Goal: Use online tool/utility: Utilize a website feature to perform a specific function

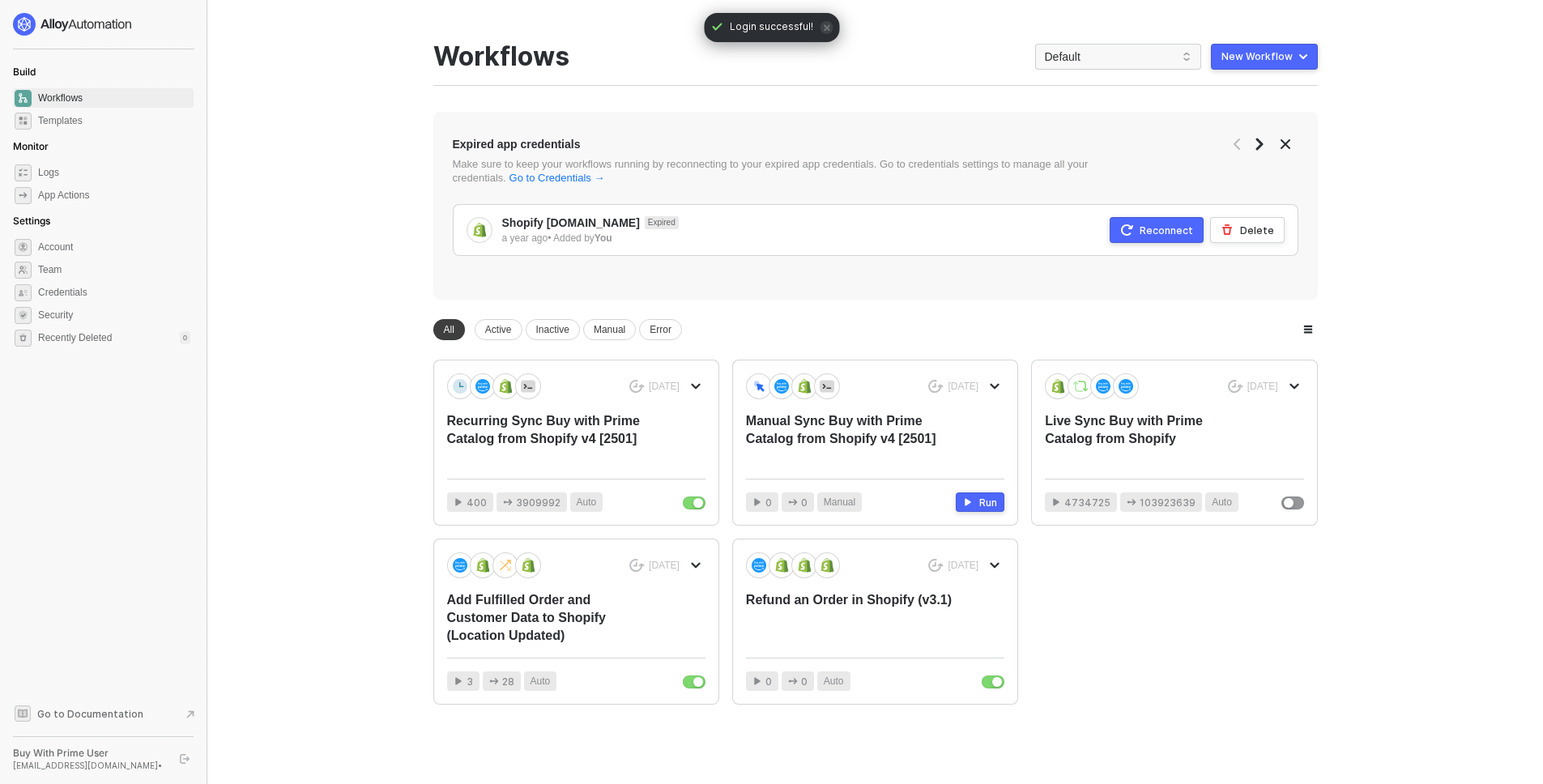
scroll to position [15, 0]
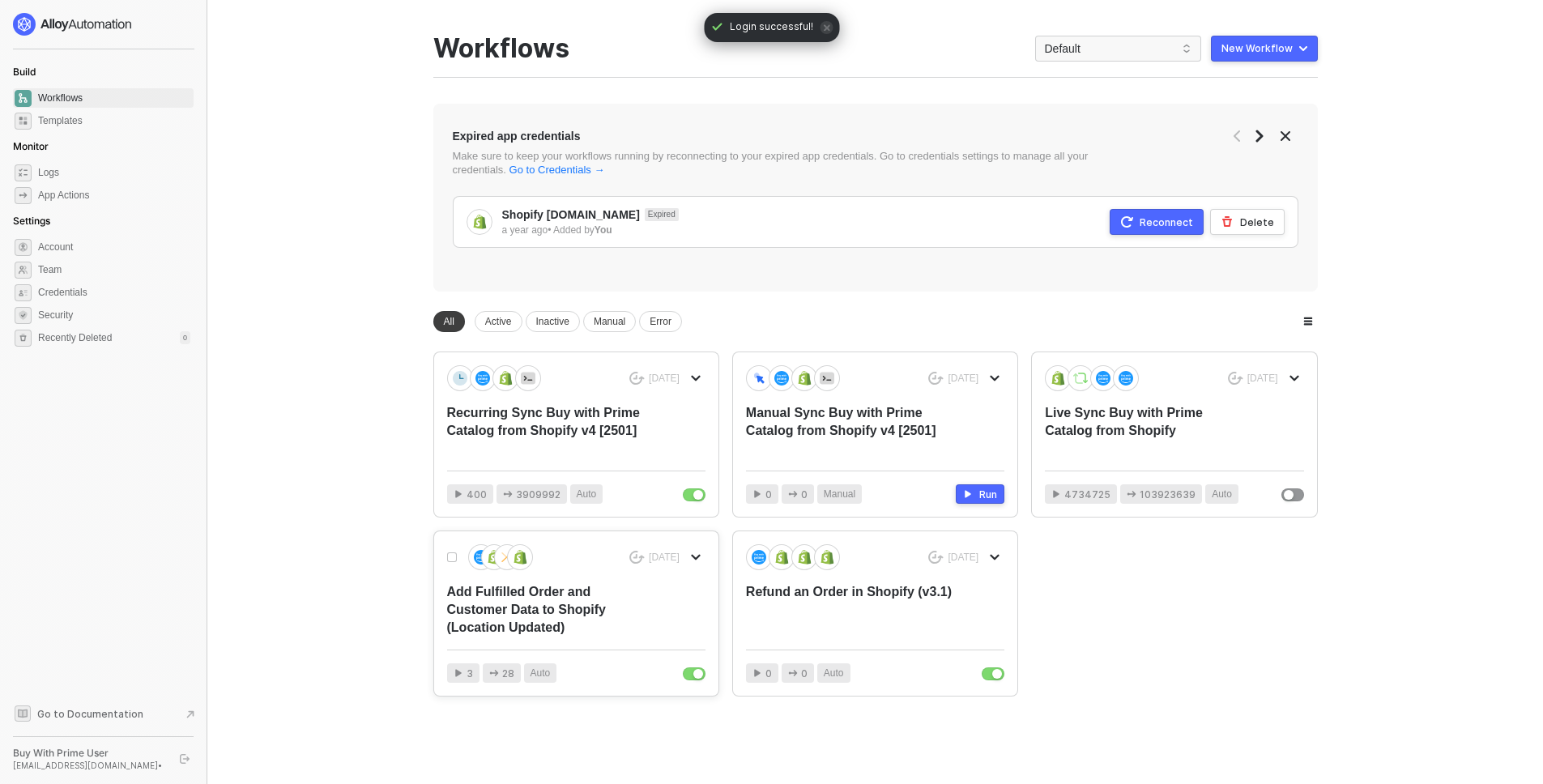
click at [539, 603] on div "Add Fulfilled Order and Customer Data to Shopify (Location Updated)" at bounding box center [550, 609] width 206 height 53
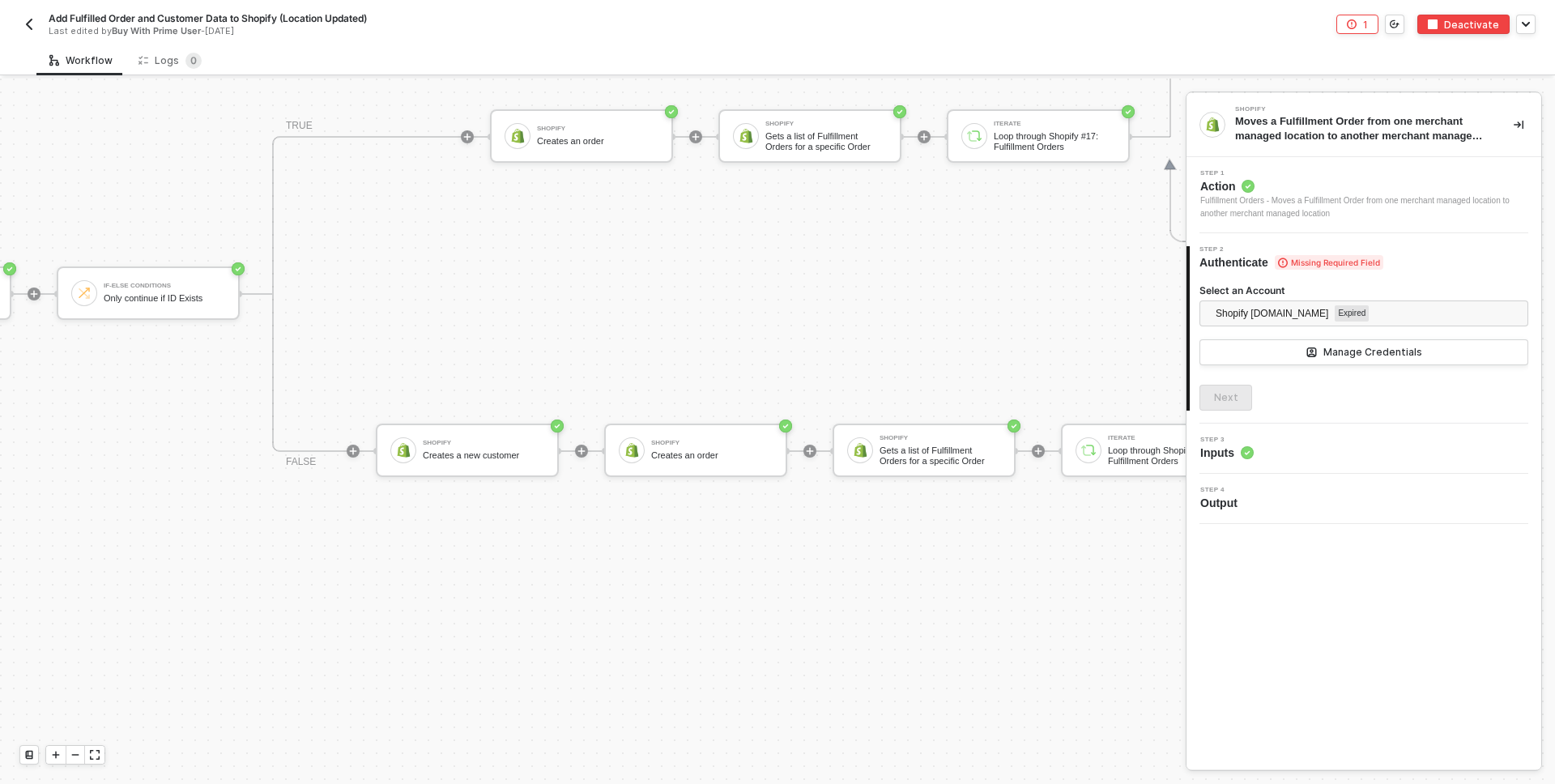
scroll to position [1049, 713]
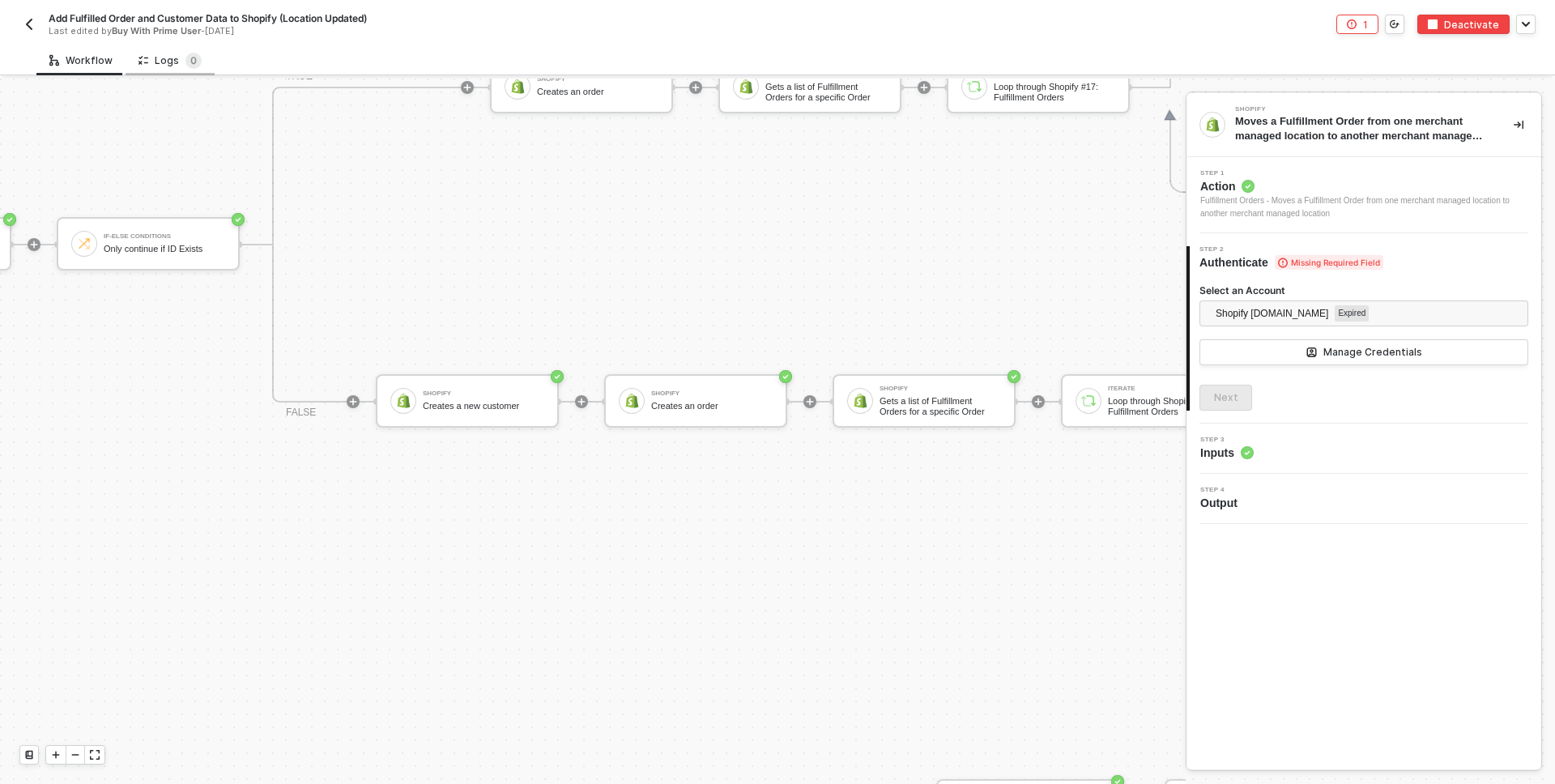
click at [152, 67] on div "Logs 0" at bounding box center [170, 60] width 63 height 16
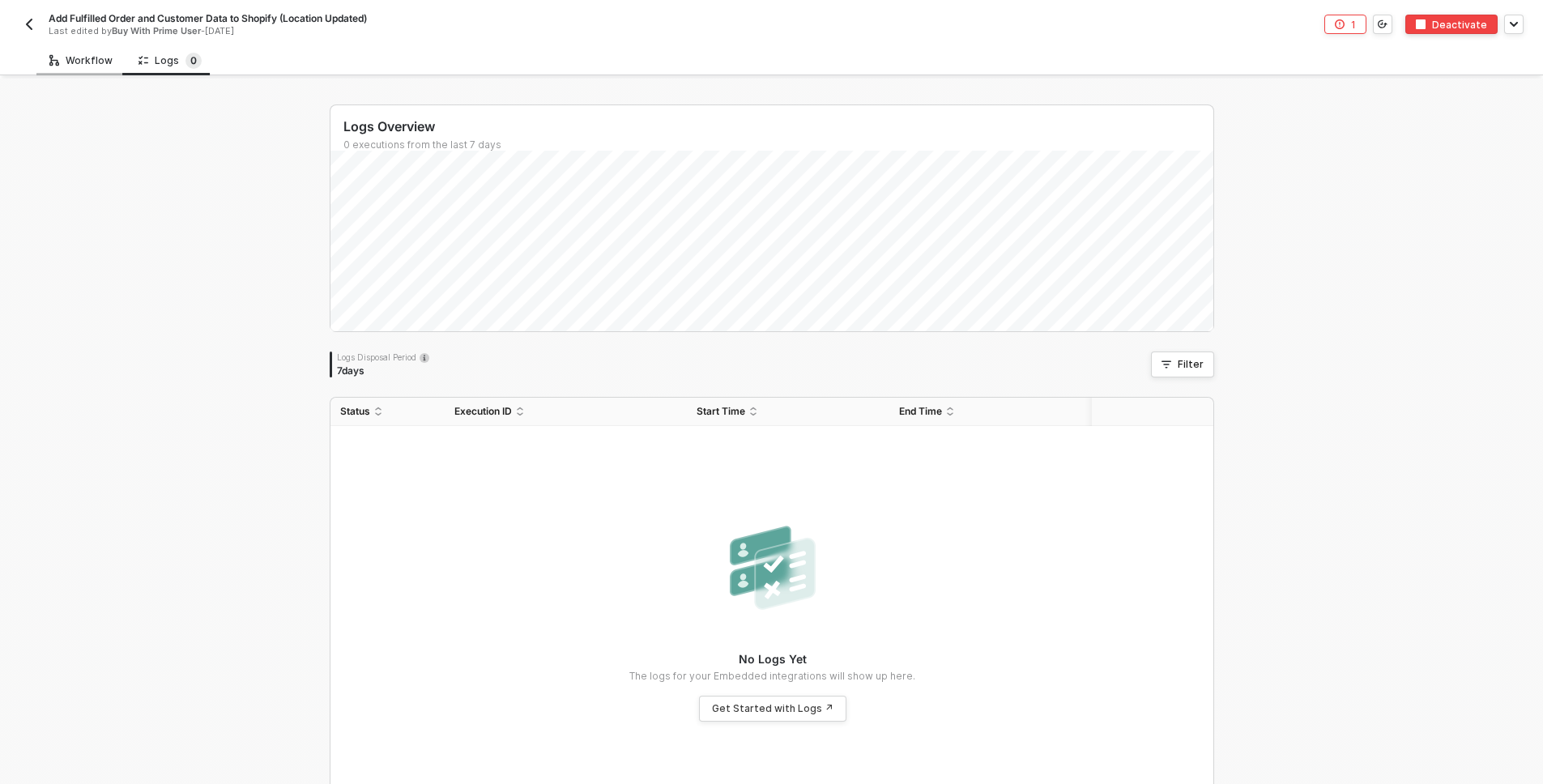
click at [64, 61] on div "Workflow" at bounding box center [81, 61] width 63 height 13
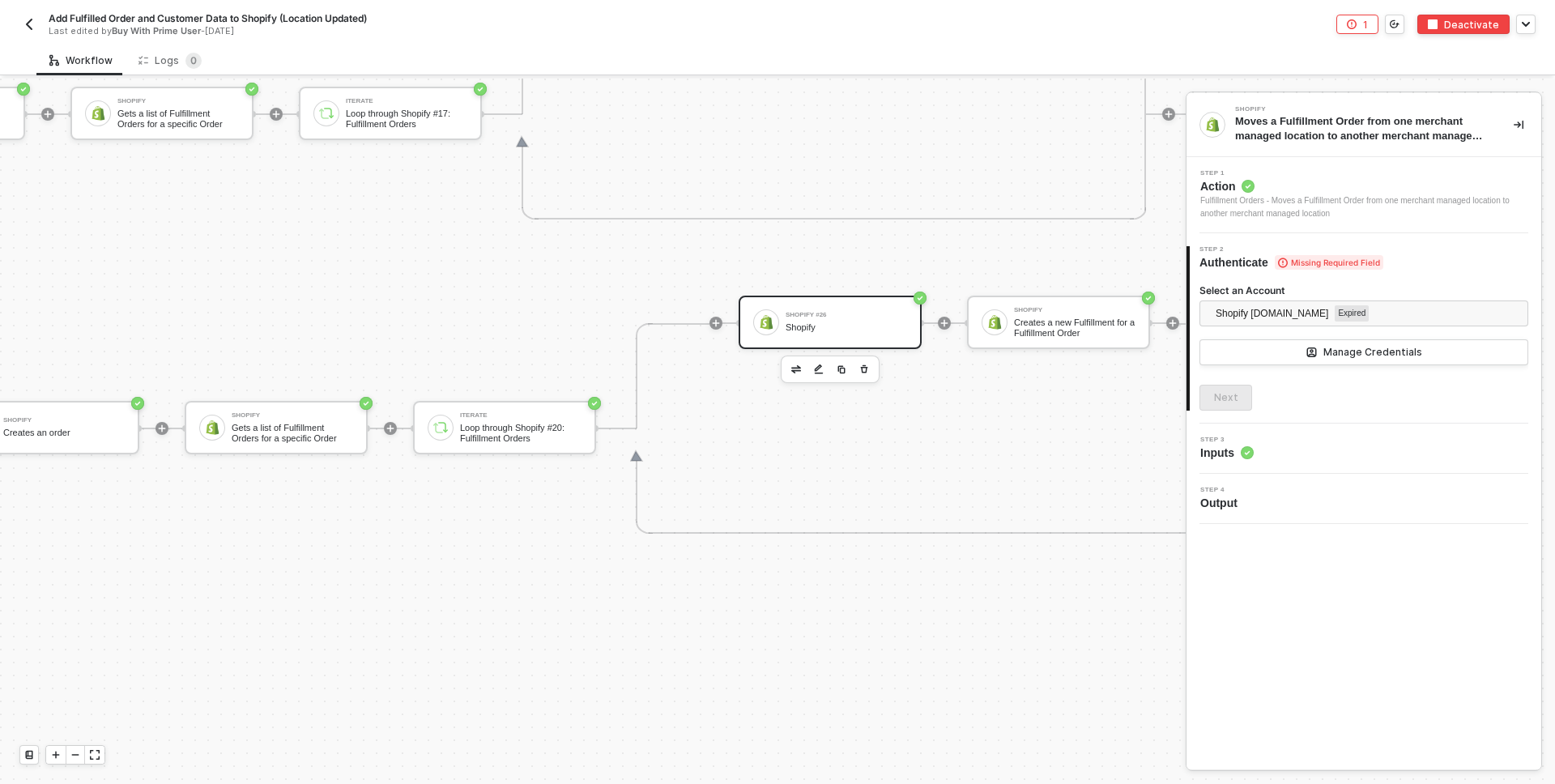
scroll to position [785, 1360]
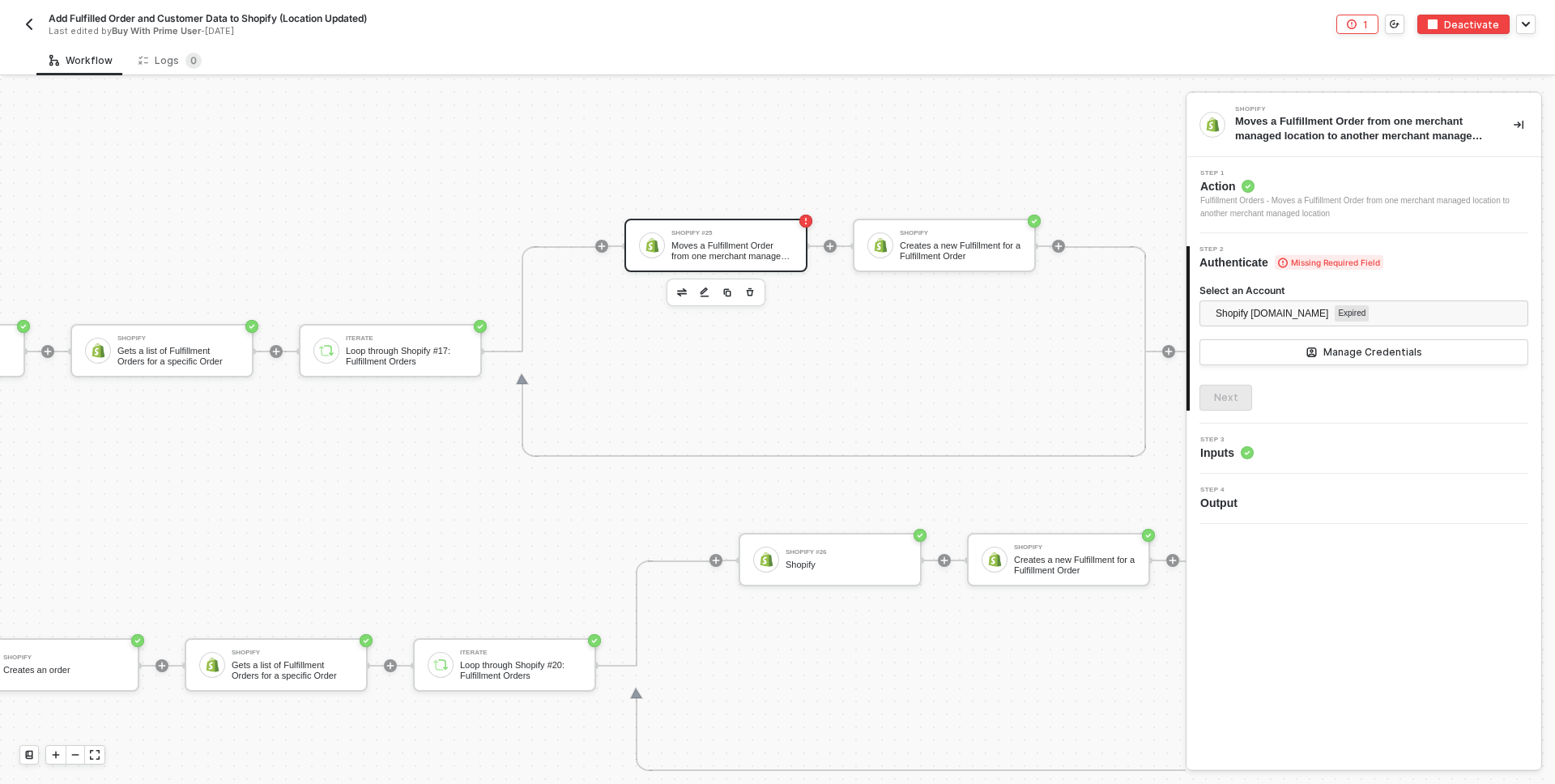
click at [726, 247] on div "Moves a Fulfillment Order from one merchant managed location to another merchan…" at bounding box center [732, 250] width 121 height 20
click at [1328, 452] on div "Step 3 Inputs" at bounding box center [1365, 448] width 351 height 24
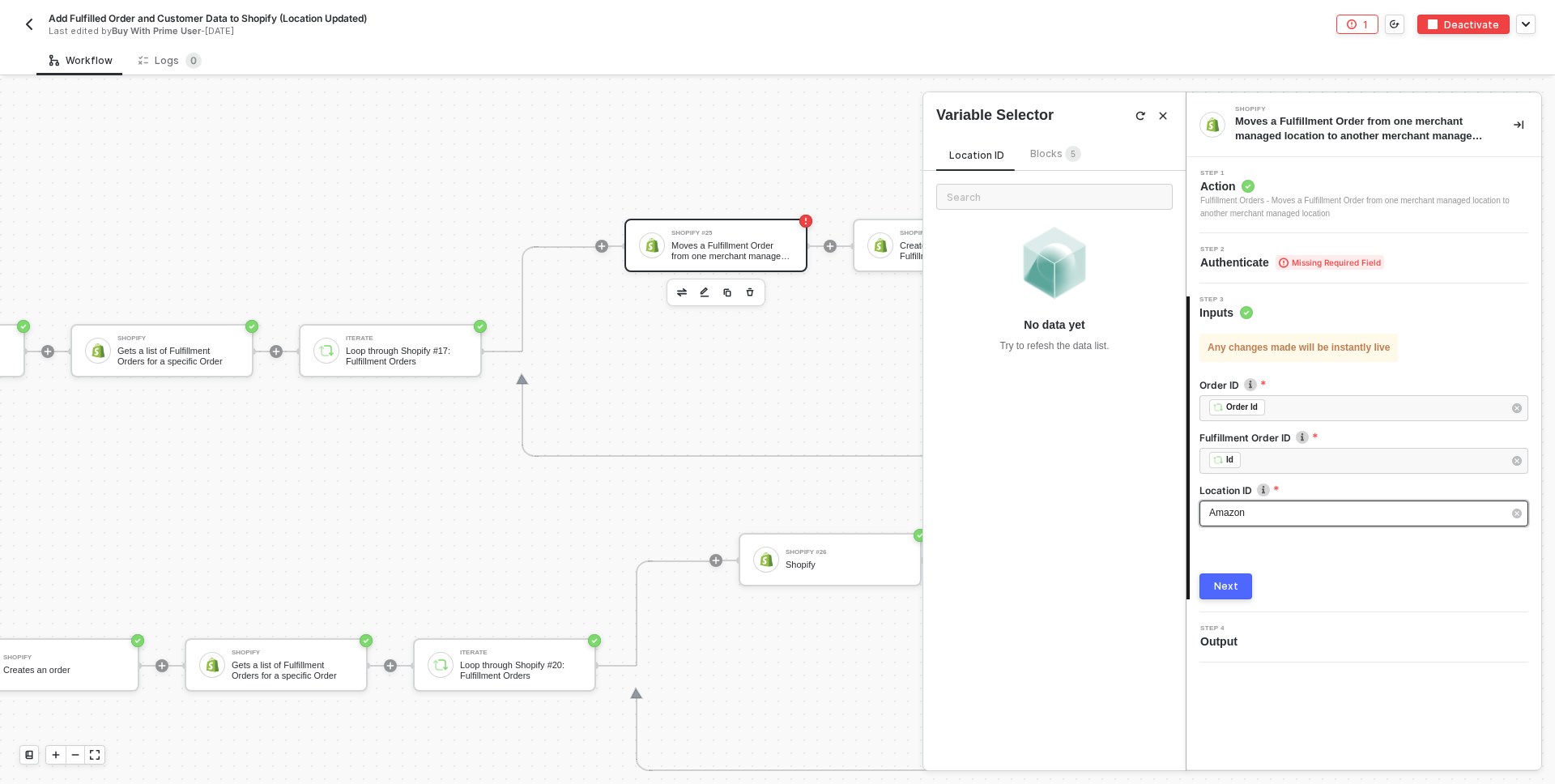
click at [1253, 518] on div "Amazon" at bounding box center [1355, 513] width 293 height 15
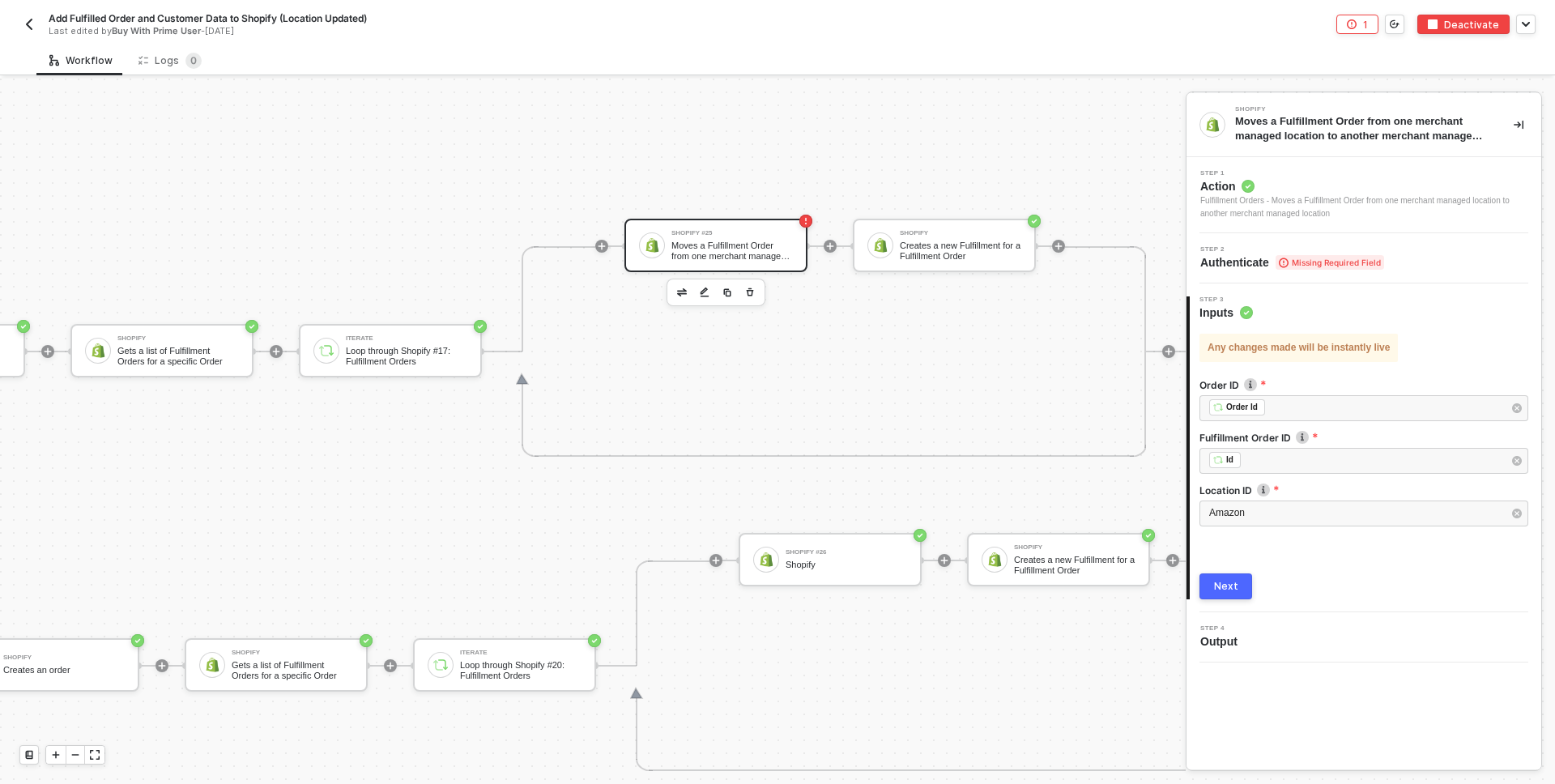
click at [32, 24] on img "button" at bounding box center [30, 25] width 13 height 13
